Goal: Task Accomplishment & Management: Use online tool/utility

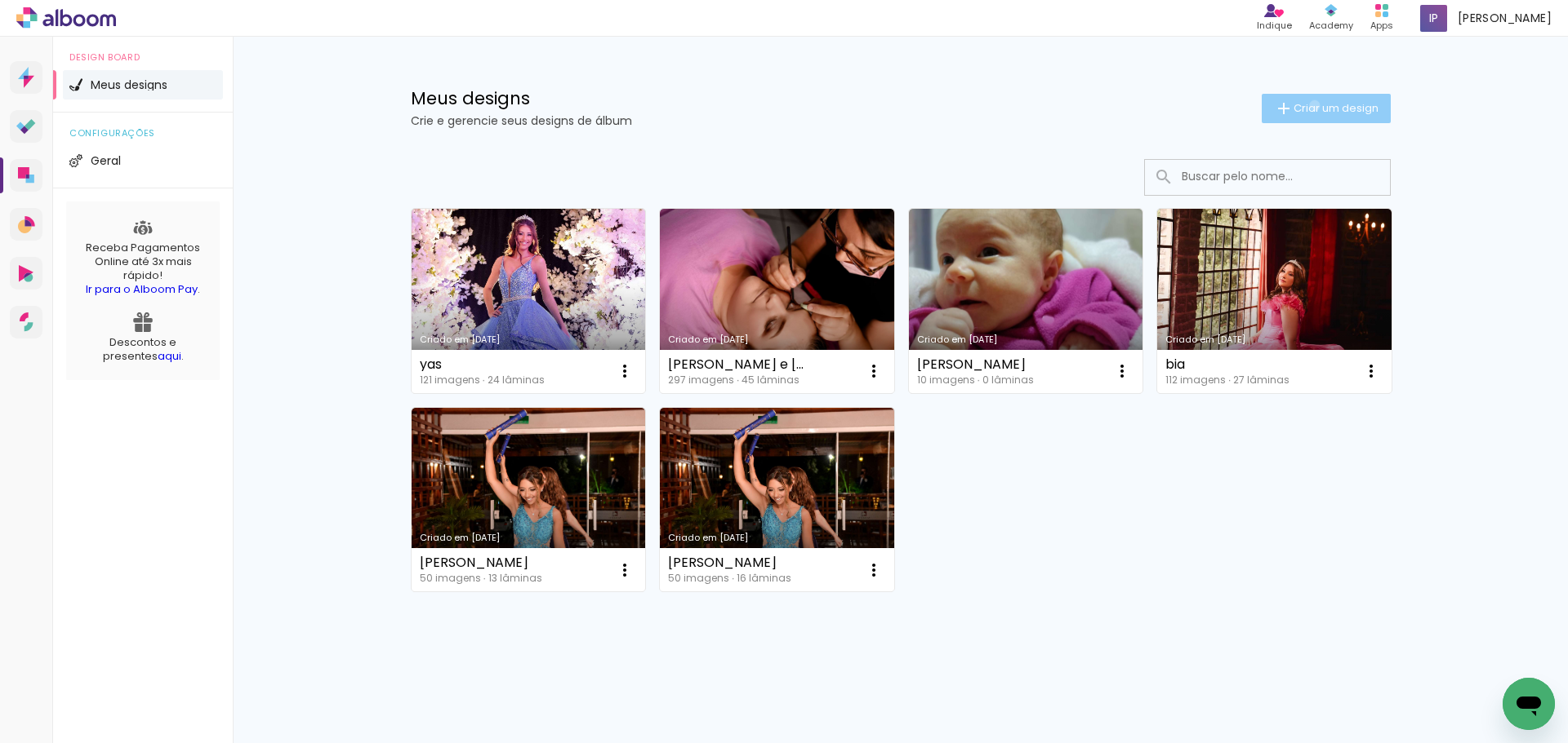
click at [1304, 105] on span "Criar um design" at bounding box center [1336, 109] width 85 height 11
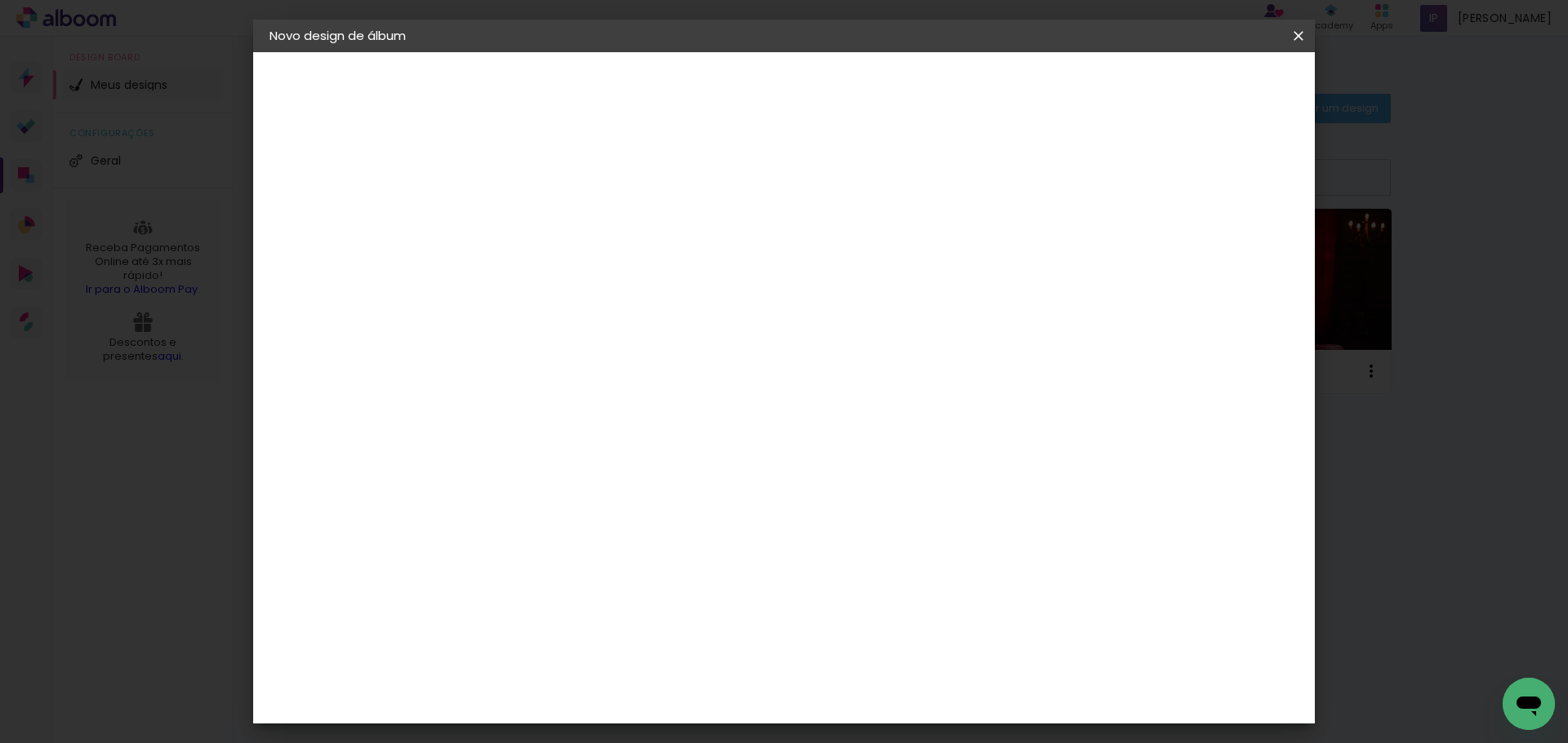
click at [537, 214] on input at bounding box center [537, 219] width 0 height 25
type input "marina"
type paper-input "marina"
click at [0, 0] on slot "Avançar" at bounding box center [0, 0] width 0 height 0
click at [833, 91] on paper-button "Avançar" at bounding box center [793, 86] width 80 height 28
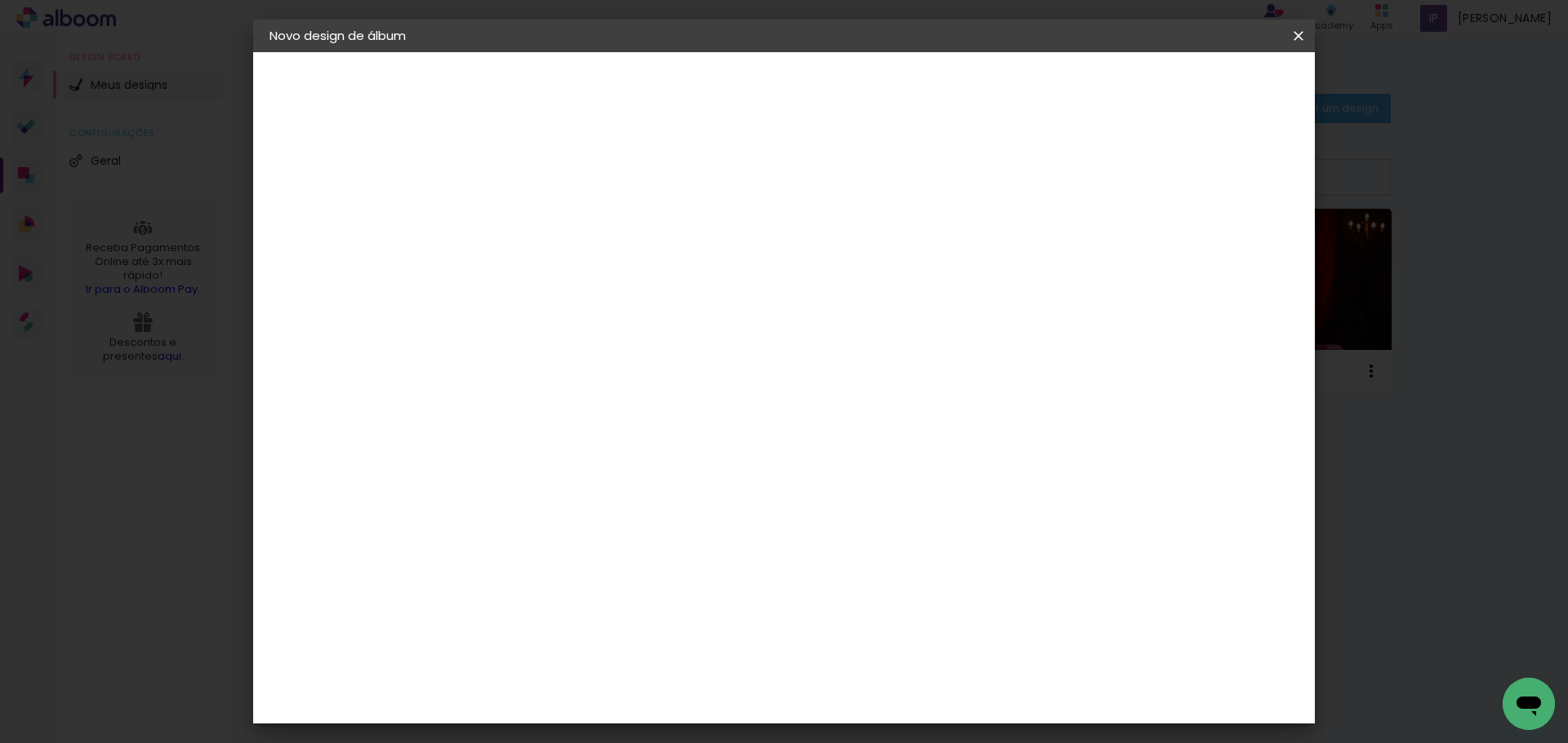
click at [646, 481] on span "25 × 30" at bounding box center [608, 502] width 76 height 44
click at [0, 0] on slot "Avançar" at bounding box center [0, 0] width 0 height 0
click at [1195, 93] on span "Iniciar design" at bounding box center [1157, 86] width 74 height 12
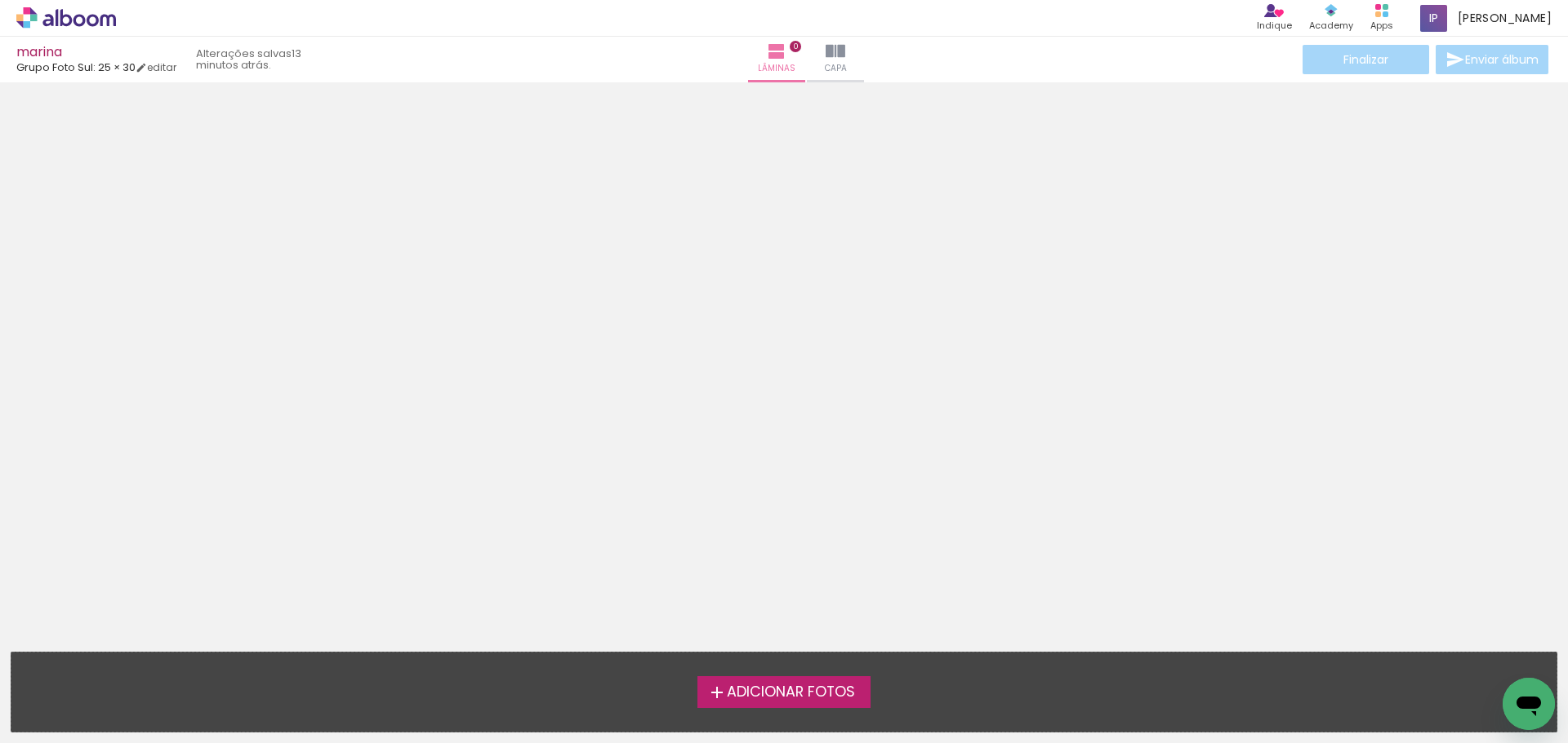
click at [802, 688] on span "Adicionar Fotos" at bounding box center [791, 692] width 128 height 15
click at [0, 0] on input "file" at bounding box center [0, 0] width 0 height 0
